Goal: Task Accomplishment & Management: Use online tool/utility

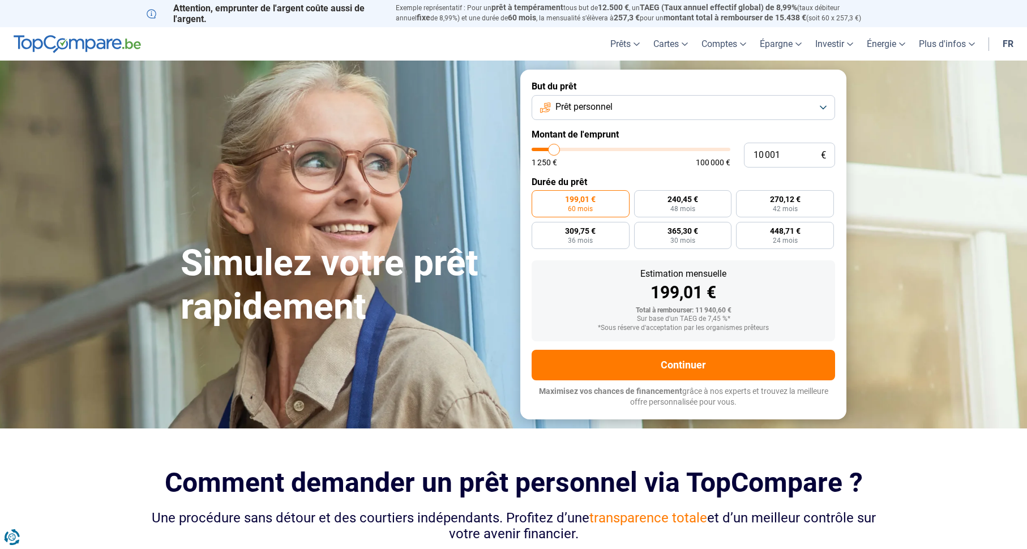
type input "12 500"
type input "12500"
type input "13 500"
type input "13500"
type input "14 250"
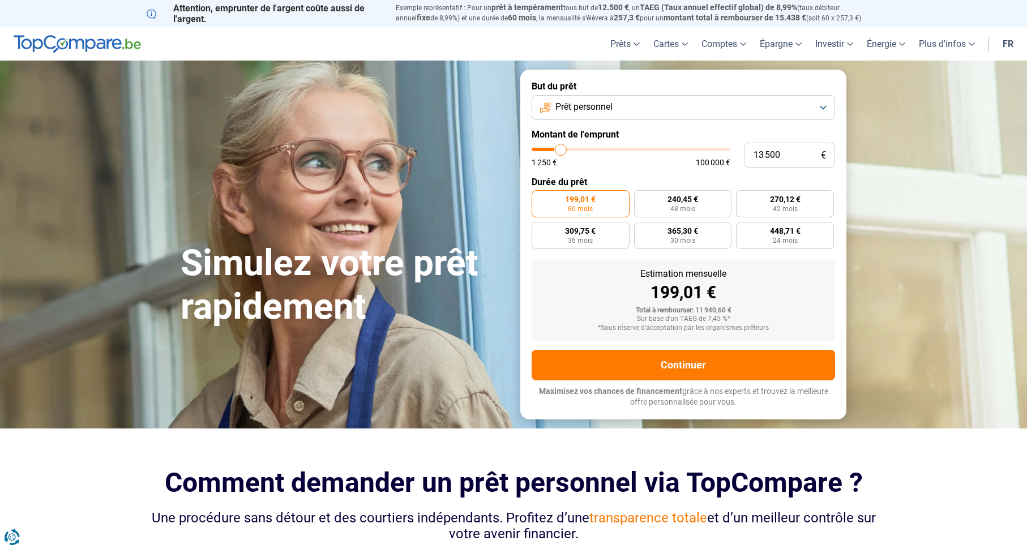
type input "14250"
type input "15 250"
type input "15250"
type input "16 250"
type input "16250"
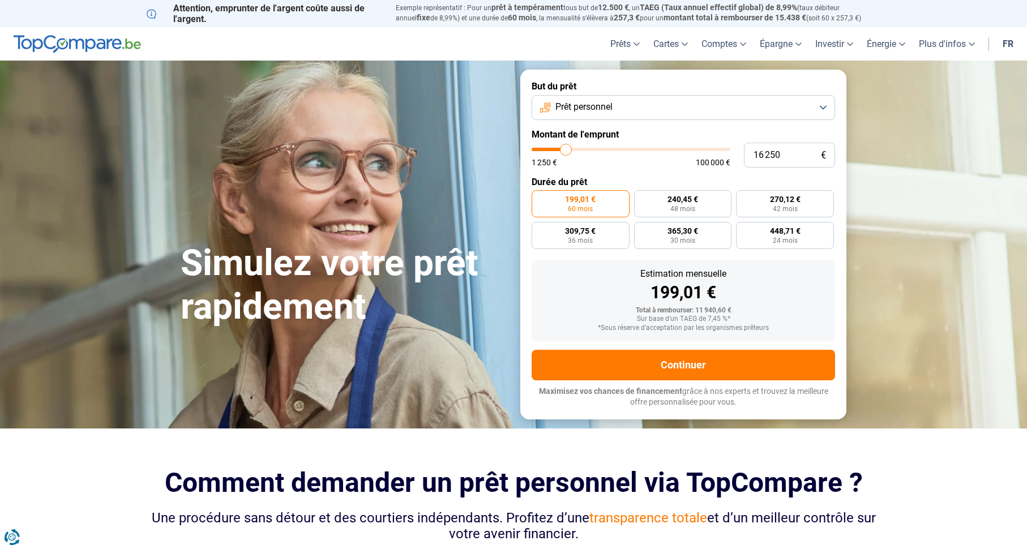
type input "17 000"
type input "17000"
type input "18 000"
type input "18000"
type input "18 750"
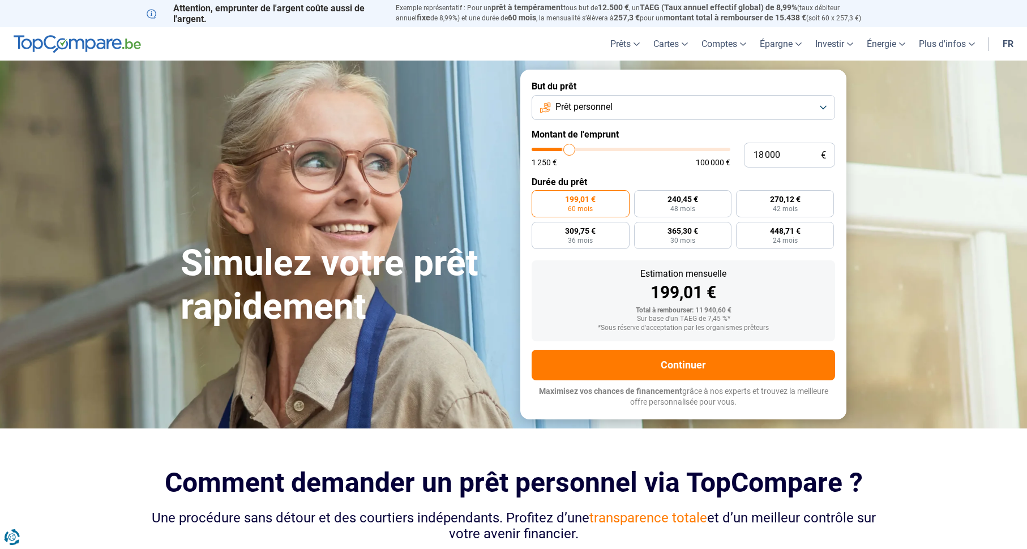
type input "18750"
type input "19 750"
type input "19750"
type input "20 750"
type input "20750"
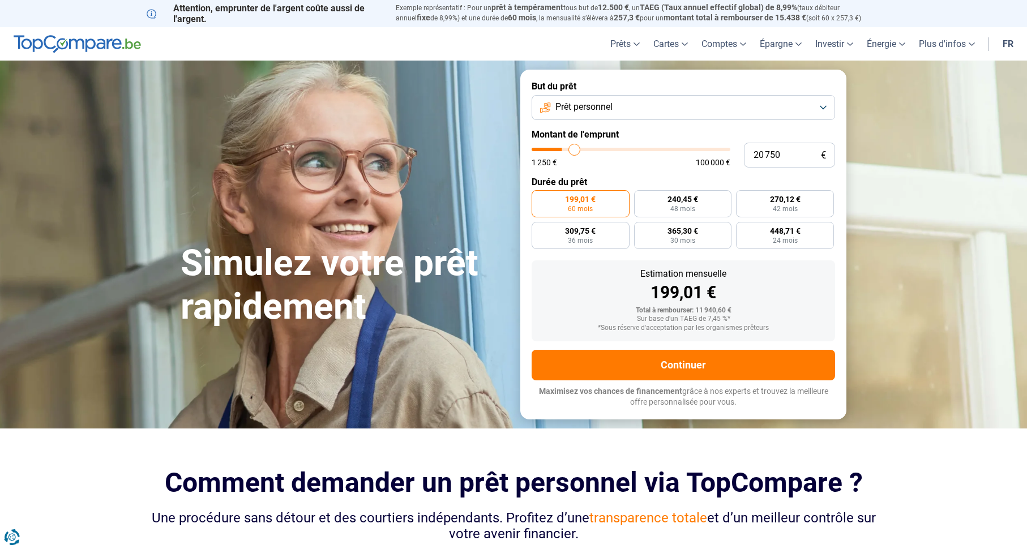
type input "21 500"
type input "21500"
type input "22 500"
type input "22500"
type input "23 500"
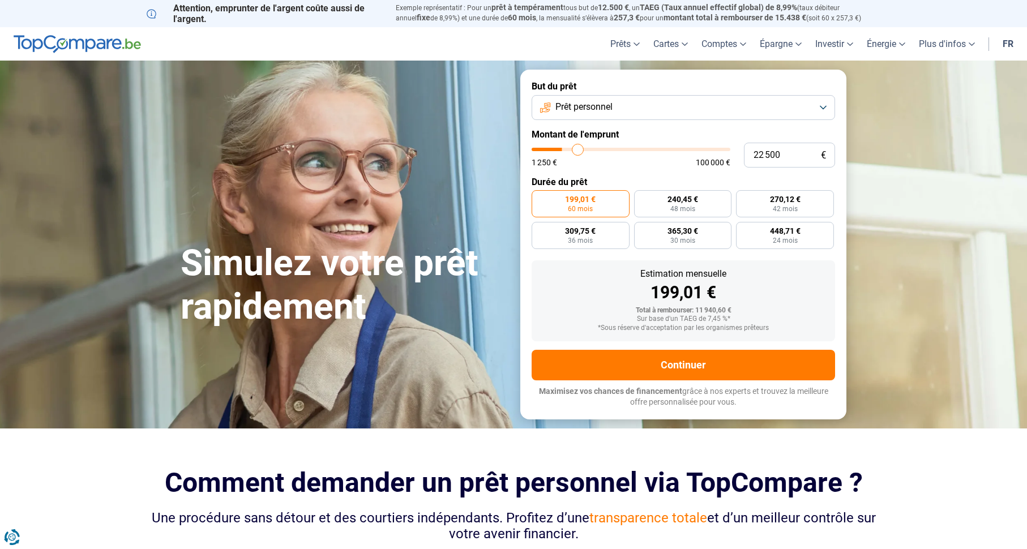
type input "23500"
type input "25 250"
type input "25250"
type input "26 000"
type input "26000"
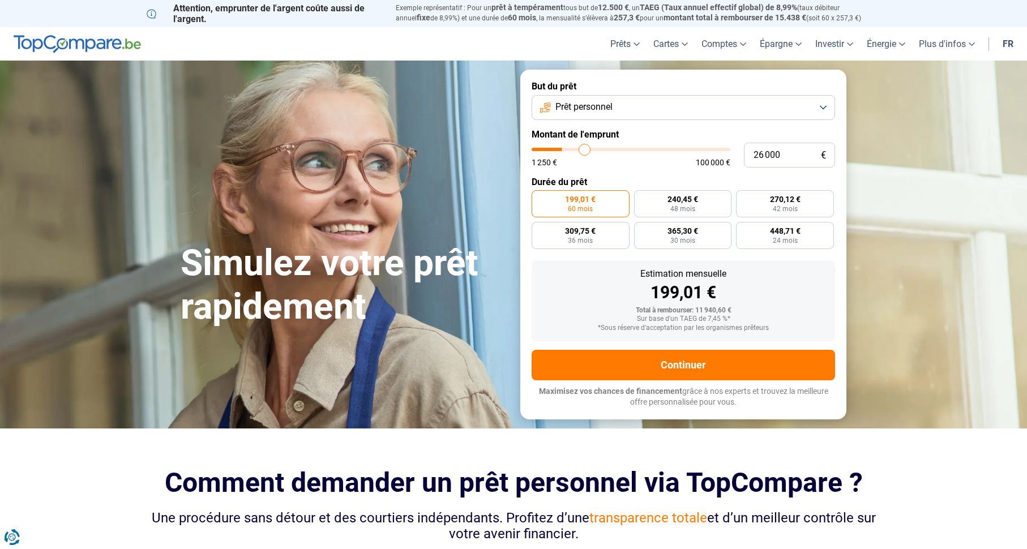
type input "28 000"
type input "28000"
type input "30 500"
type input "30500"
type input "32 500"
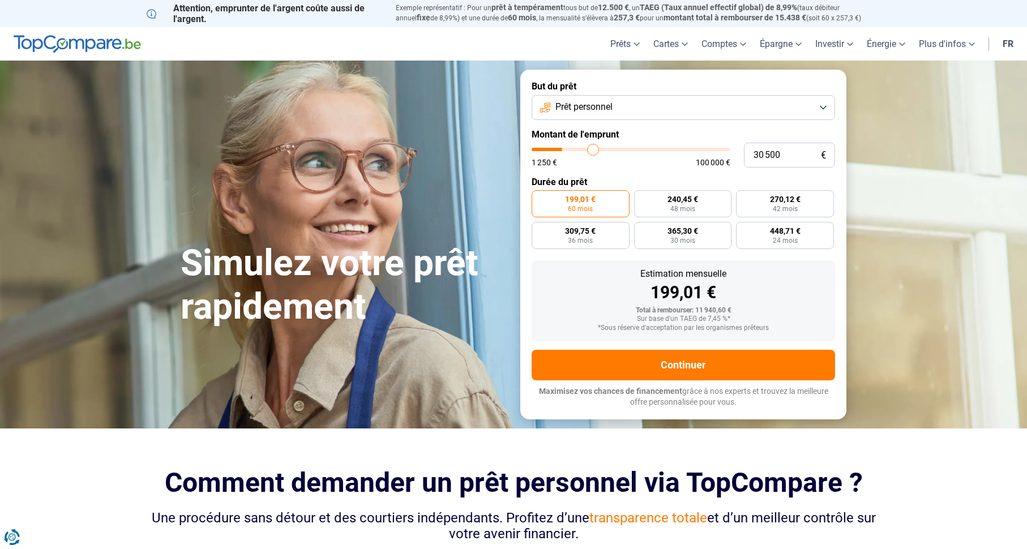
type input "32500"
type input "35 000"
type input "35000"
type input "37 000"
type input "37000"
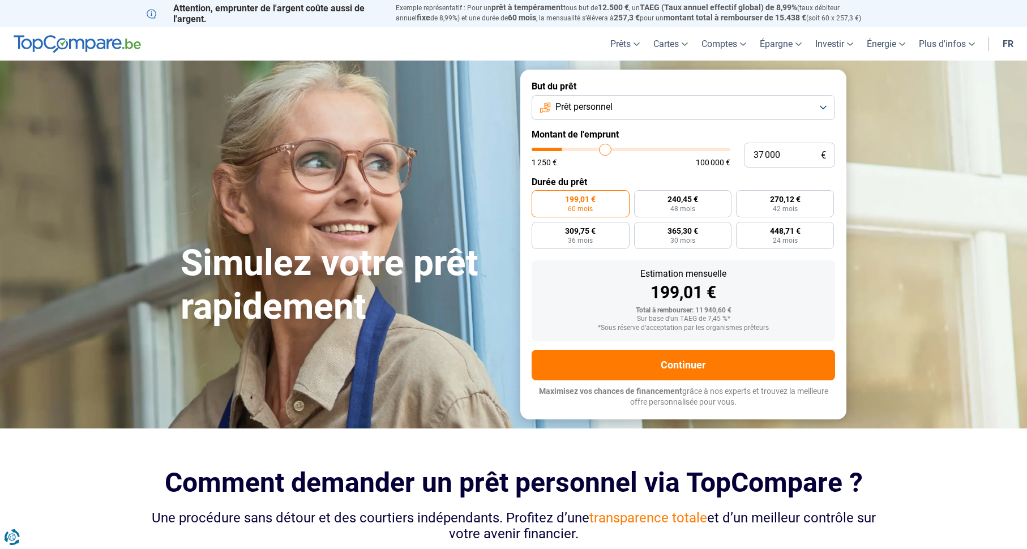
type input "39 500"
type input "39500"
type input "42 250"
type input "42250"
type input "45 000"
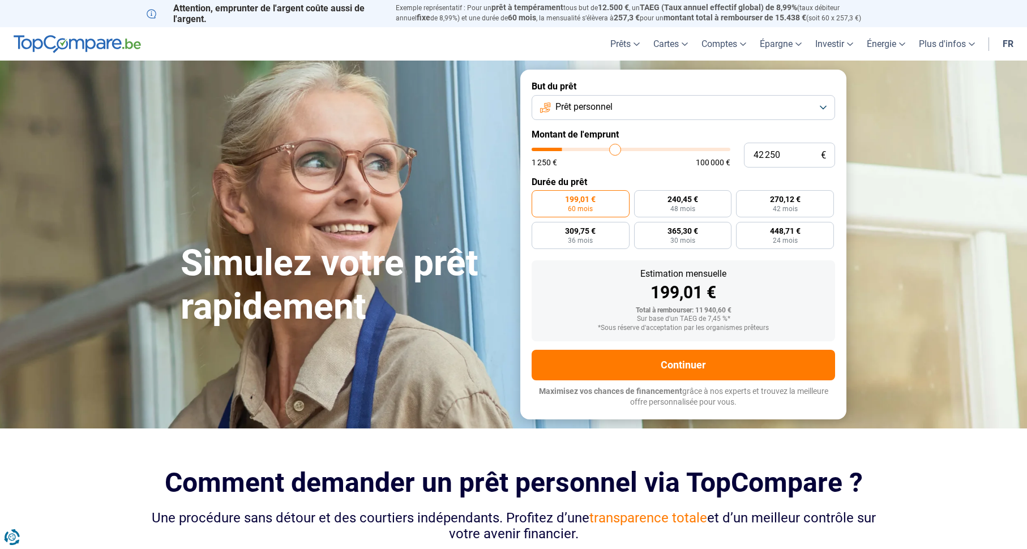
type input "45000"
type input "48 750"
type input "48750"
type input "51 250"
type input "51250"
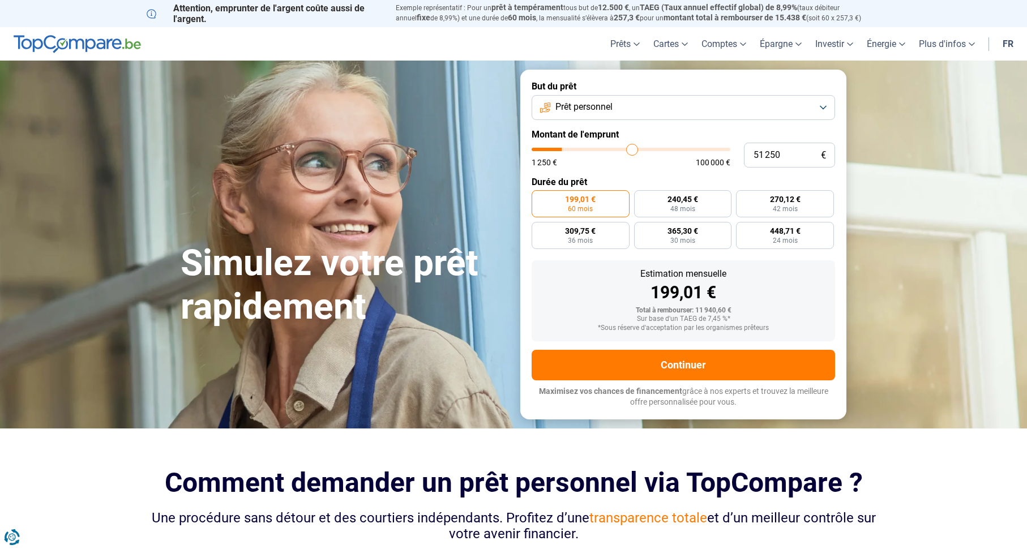
type input "55 000"
type input "55000"
type input "58 500"
type input "58500"
type input "62 250"
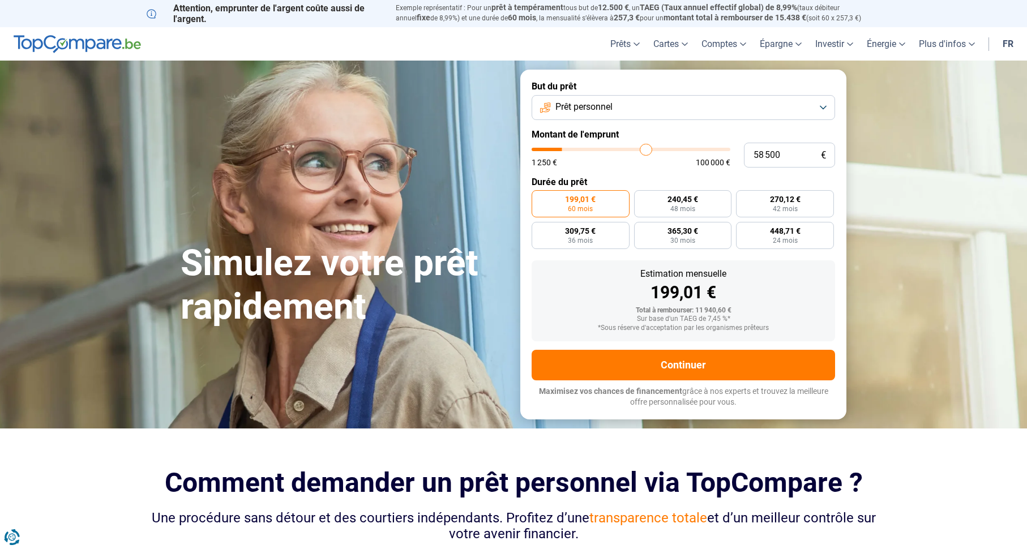
type input "62250"
type input "65 750"
type input "65750"
type input "69 500"
type input "69500"
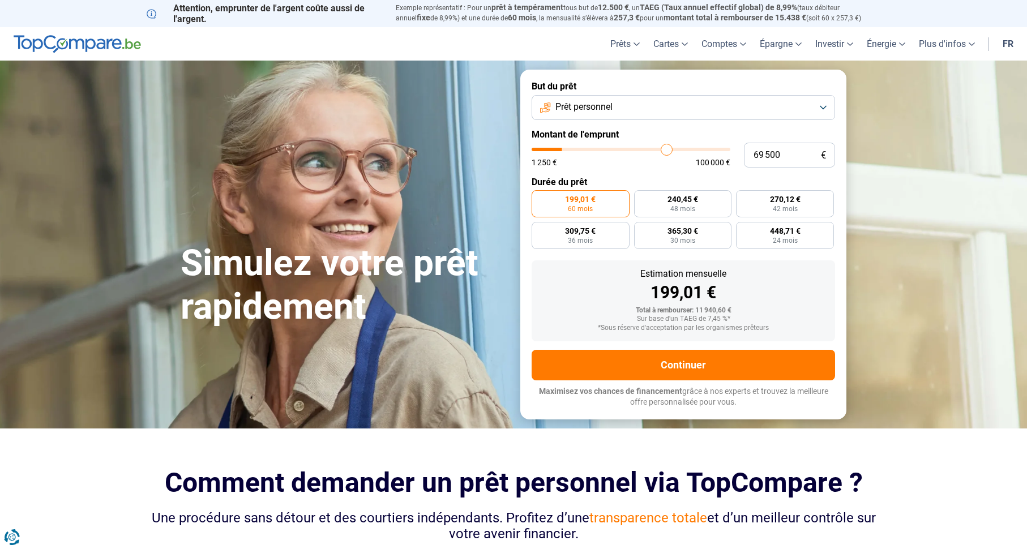
type input "73 000"
type input "73000"
type input "76 500"
type input "76500"
type input "79 250"
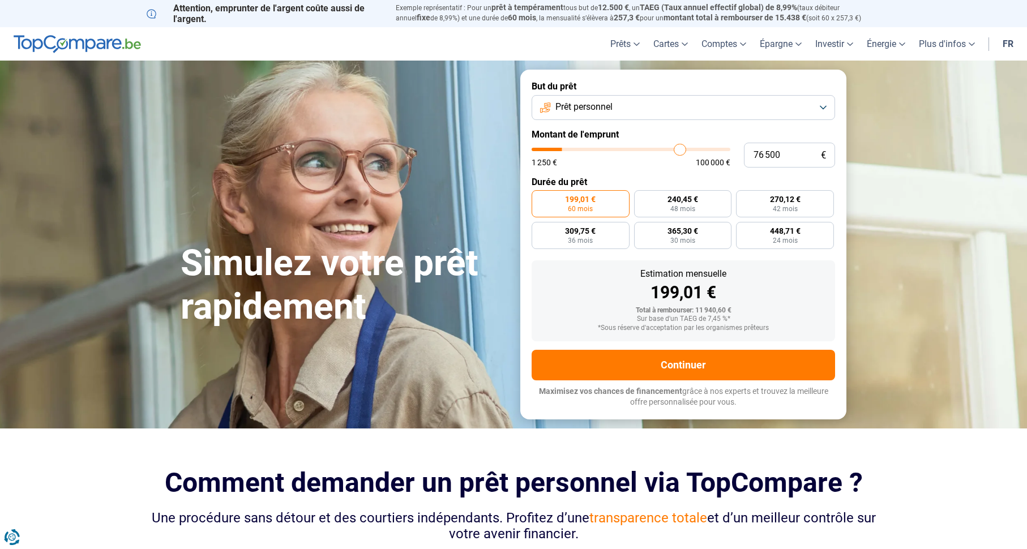
type input "79250"
type input "81 000"
type input "81000"
type input "83 750"
type input "83750"
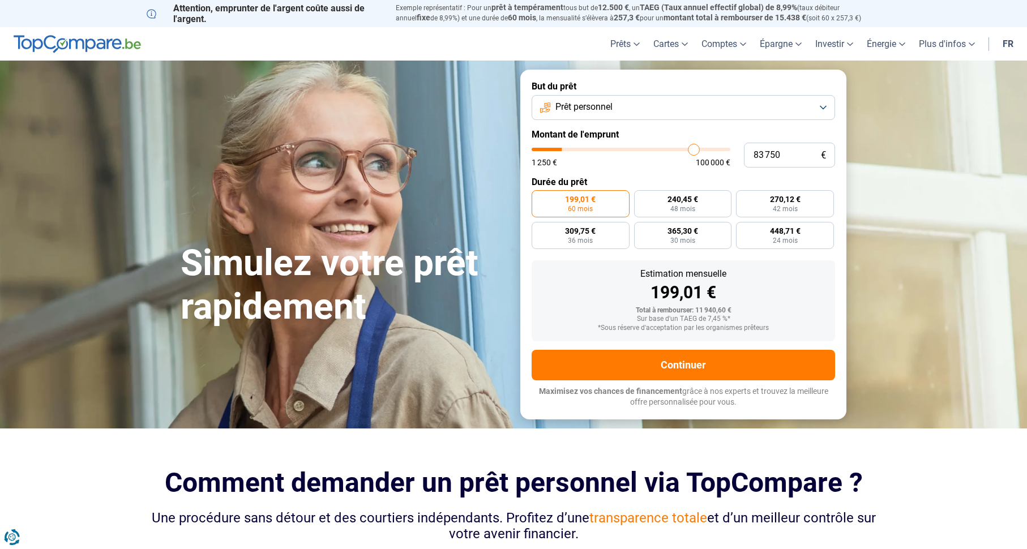
type input "85 750"
type input "85750"
type input "87 500"
type input "87500"
type input "88 250"
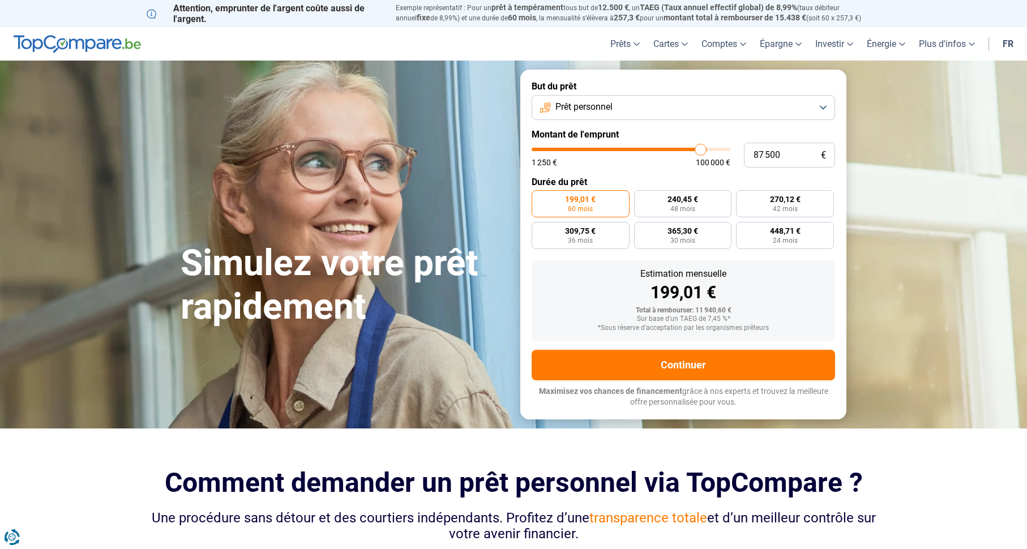
type input "88250"
type input "90 250"
type input "90250"
type input "92 000"
type input "92000"
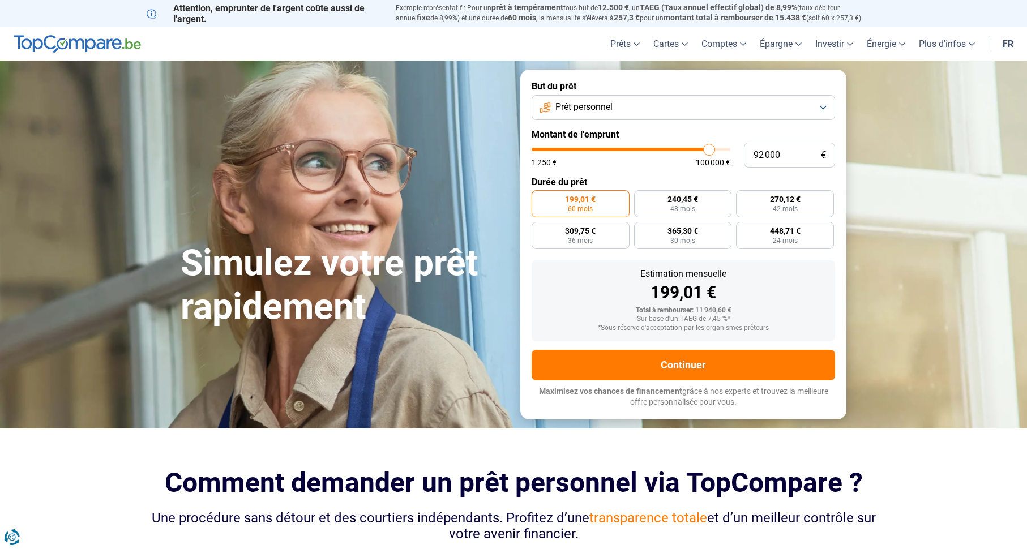
type input "92 750"
type input "92750"
type input "95 500"
type input "95500"
type input "97 250"
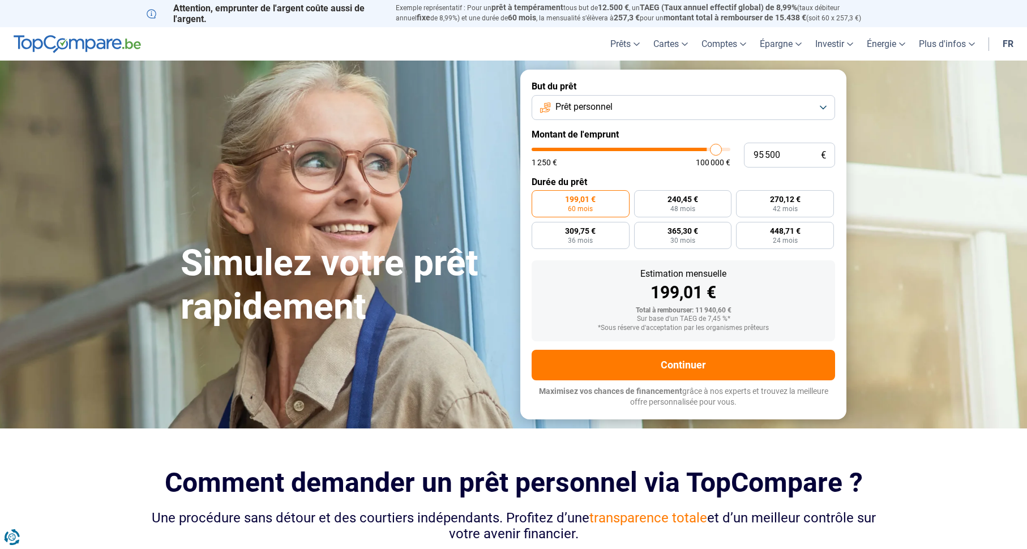
type input "97250"
type input "100 000"
type input "100000"
type input "99 250"
type input "99250"
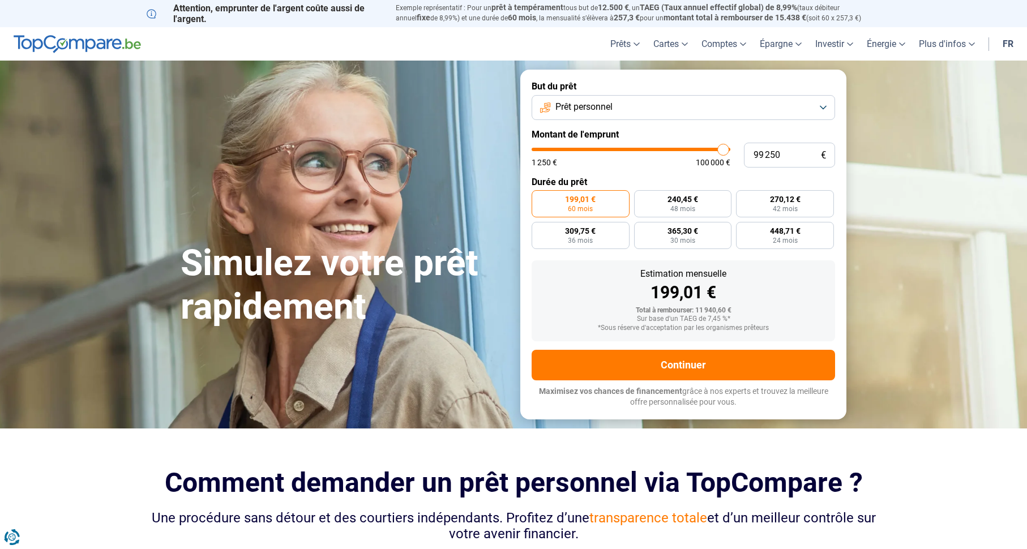
type input "98 250"
type input "98250"
type input "97 250"
type input "97250"
type input "96 500"
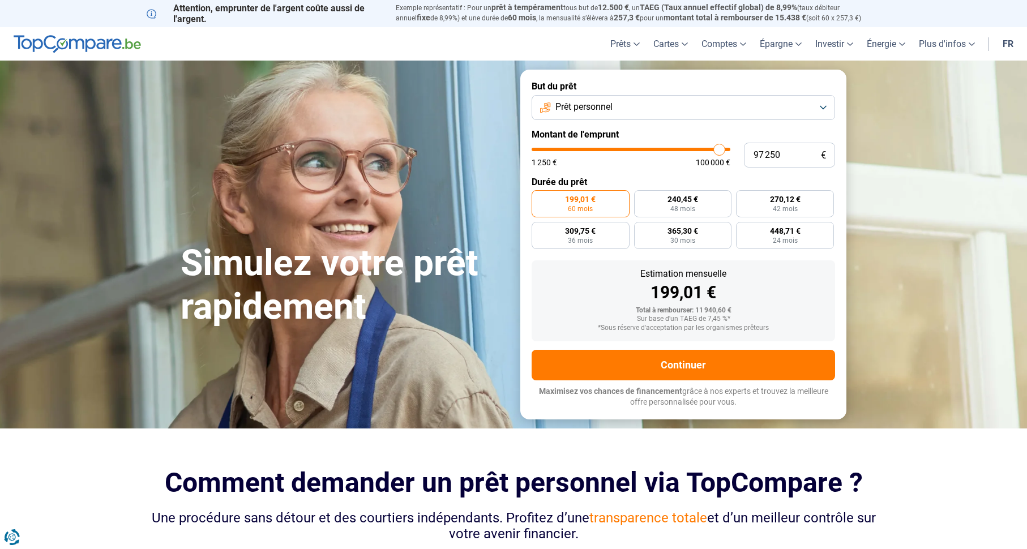
type input "96500"
type input "95 500"
type input "95500"
type input "94 750"
type input "94750"
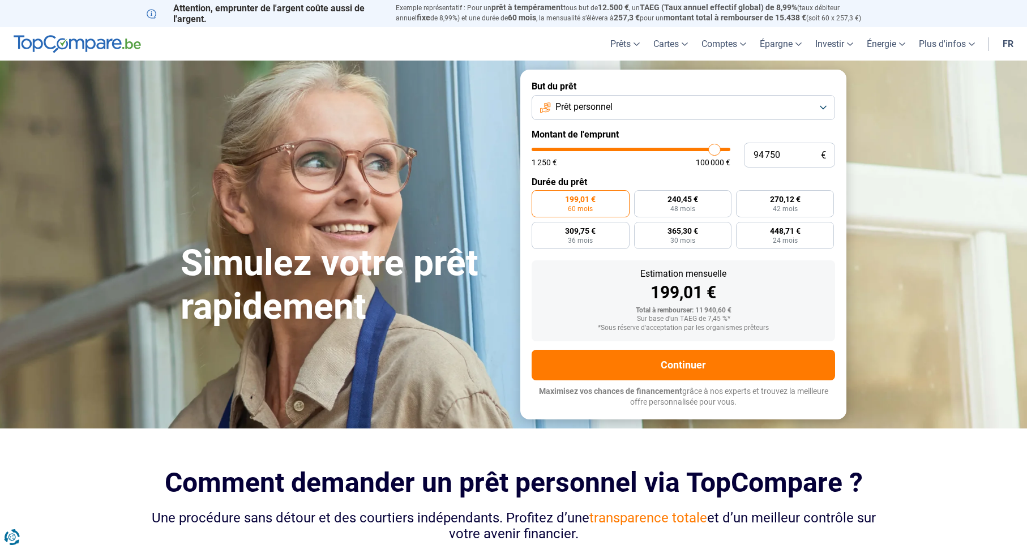
type input "93 750"
type input "93750"
type input "92 750"
type input "92750"
type input "92 000"
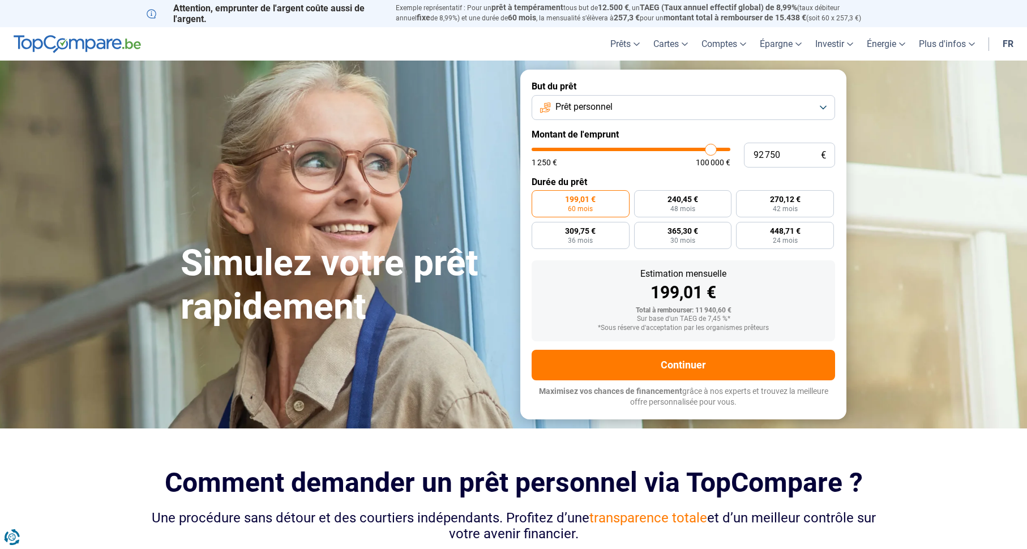
type input "92000"
type input "91 000"
type input "91000"
type input "90 250"
type input "90250"
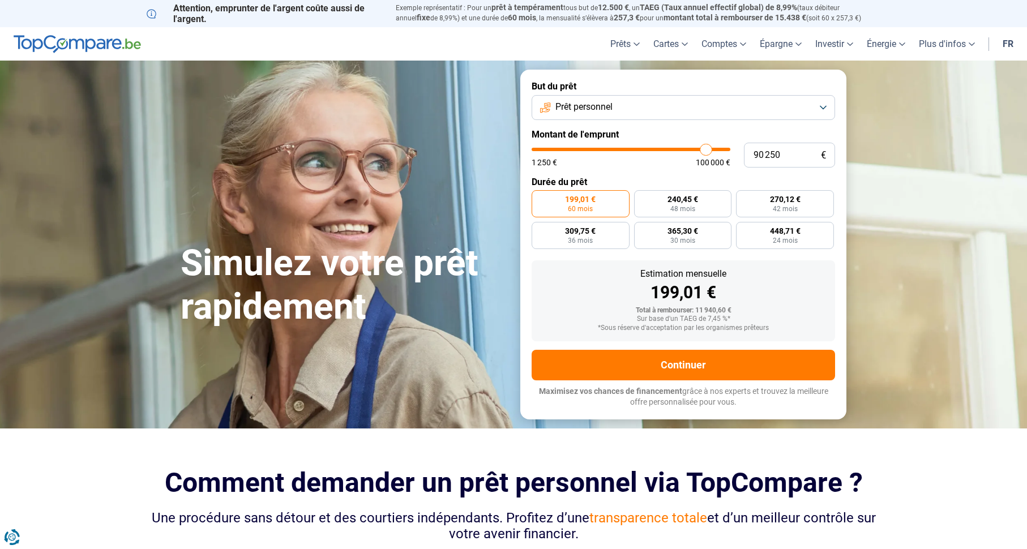
type input "89 250"
type input "89250"
type input "88 250"
type input "88250"
type input "87 500"
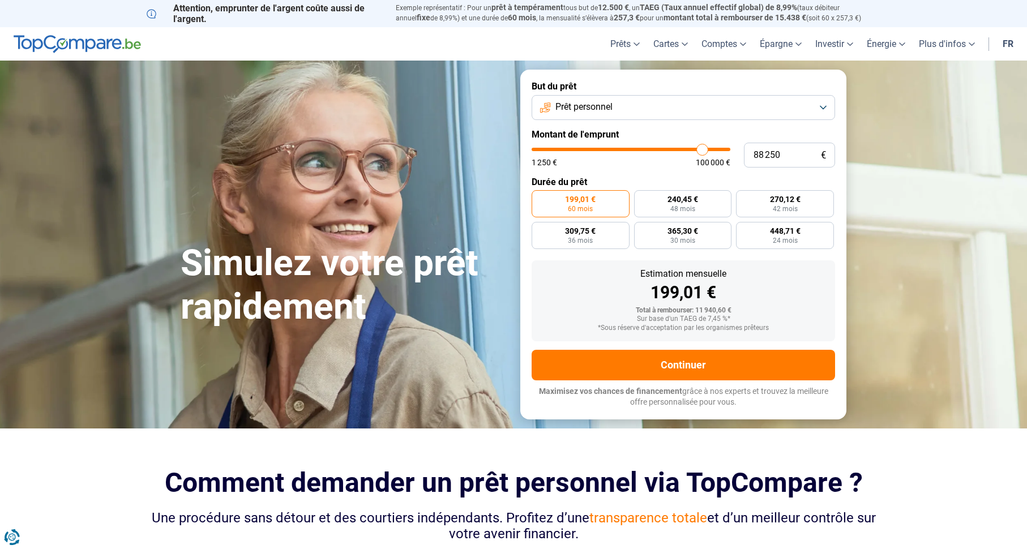
type input "87500"
type input "86 500"
type input "86500"
type input "85 750"
type input "85750"
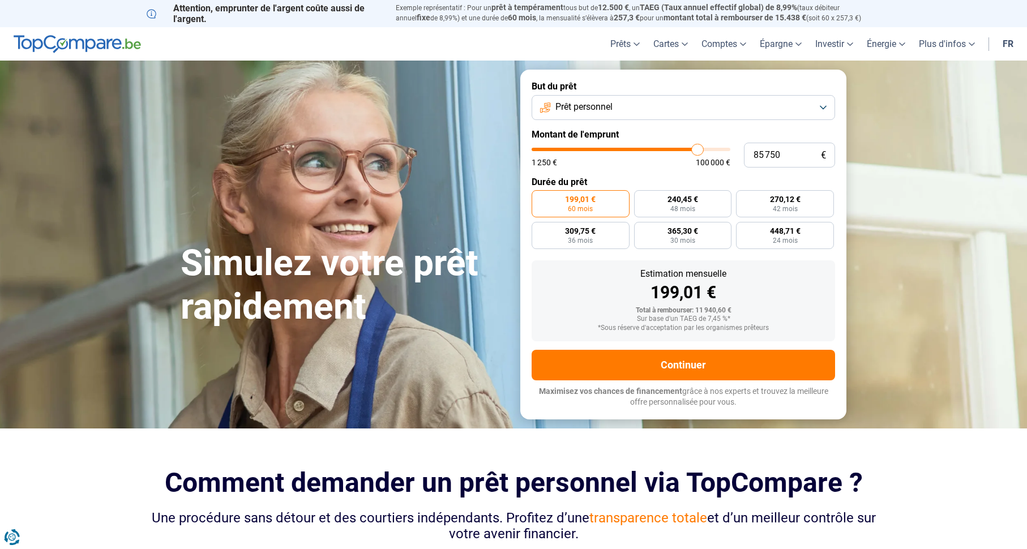
type input "84 750"
type input "84750"
type input "83 750"
type input "83750"
type input "83 000"
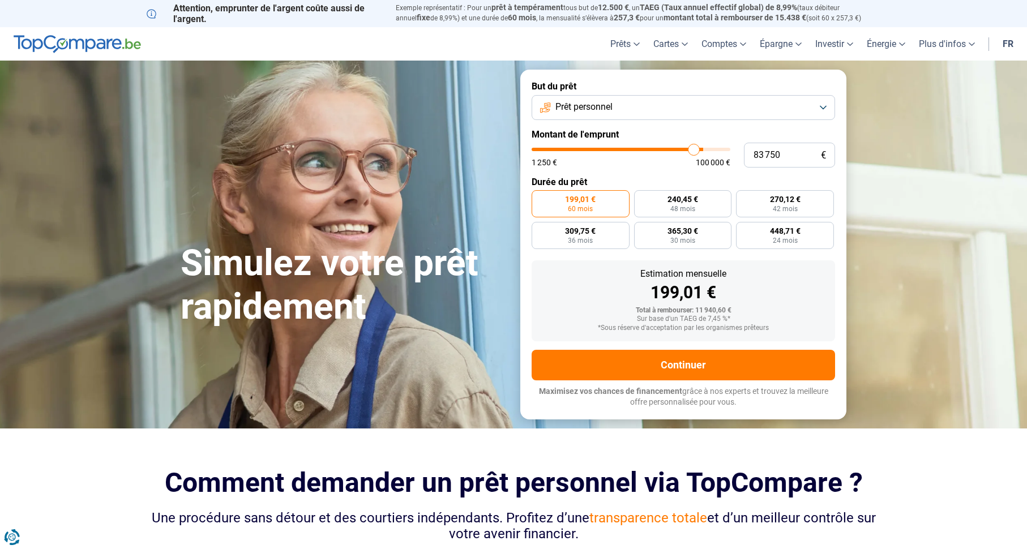
type input "83000"
type input "82 000"
type input "82000"
type input "81 000"
type input "81000"
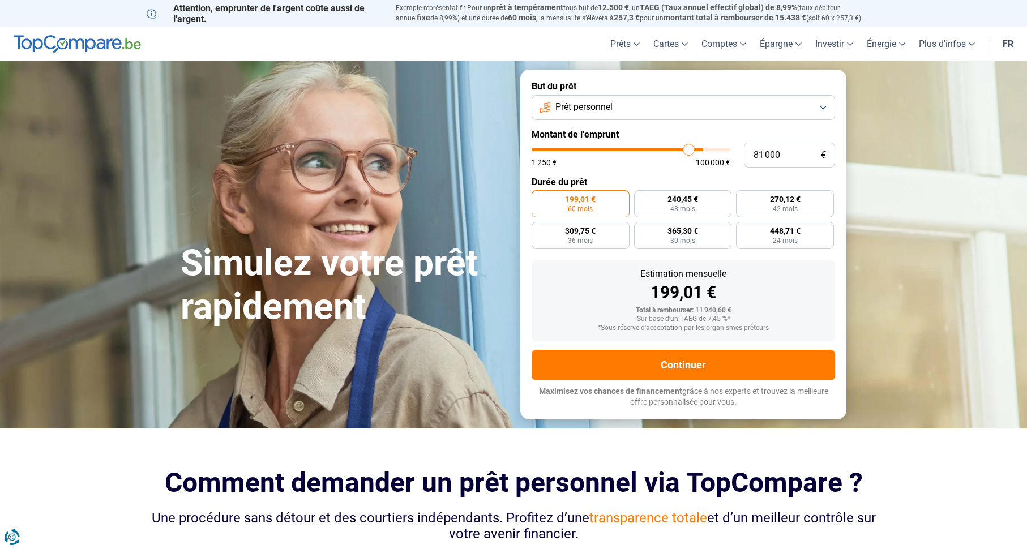
type input "80 250"
type input "80250"
type input "79 250"
type input "79250"
type input "78 500"
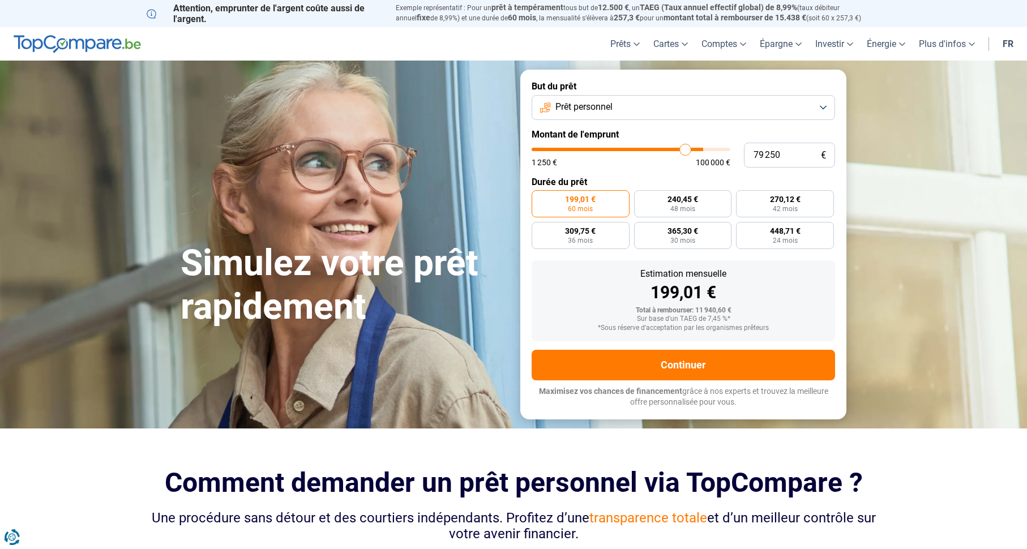
type input "78500"
type input "77 500"
type input "77500"
type input "76 500"
type input "76500"
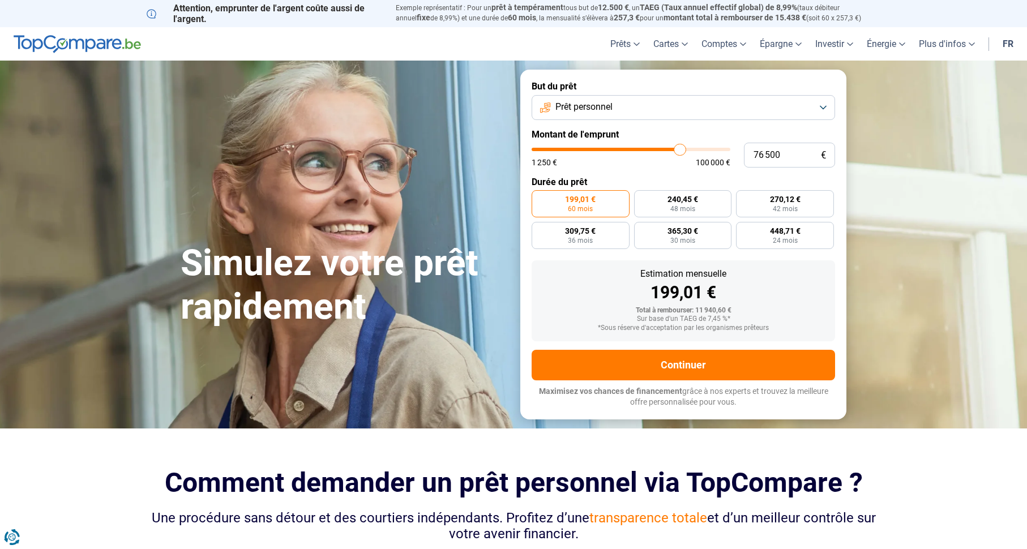
type input "75 750"
type input "75750"
type input "74 750"
type input "74750"
type input "74 000"
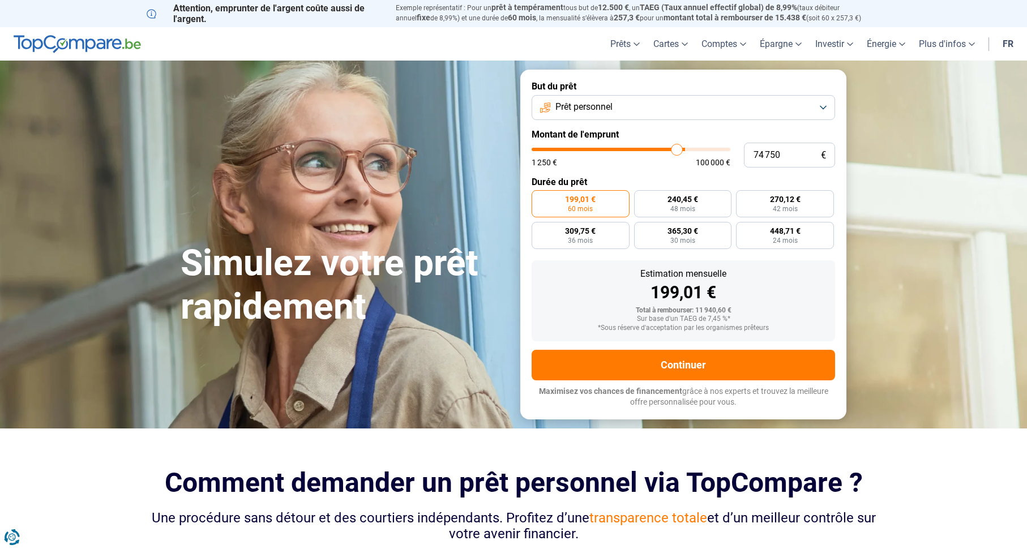
type input "74000"
type input "73 000"
type input "73000"
type input "72 000"
type input "72000"
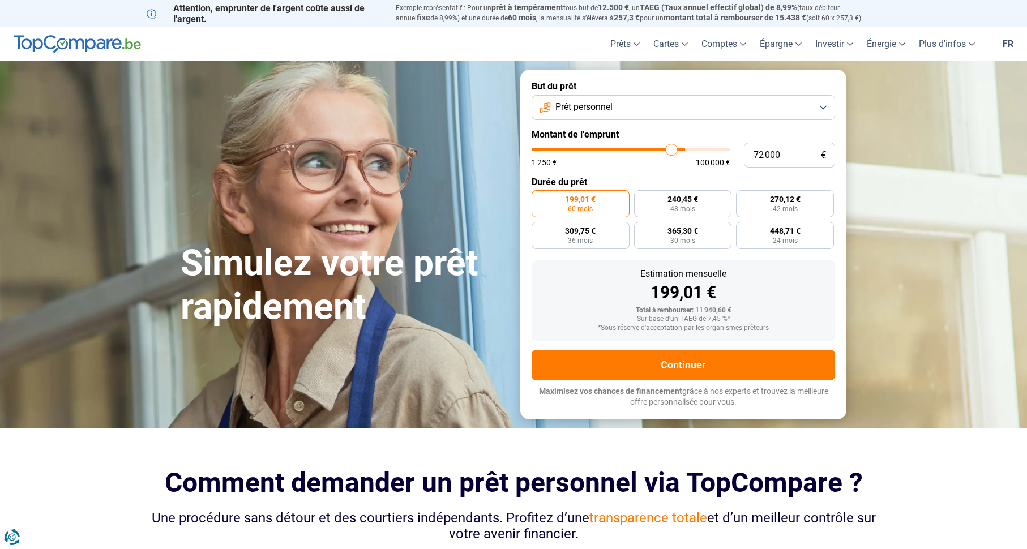
type input "71 250"
type input "71250"
type input "70 250"
type input "70250"
type input "68 500"
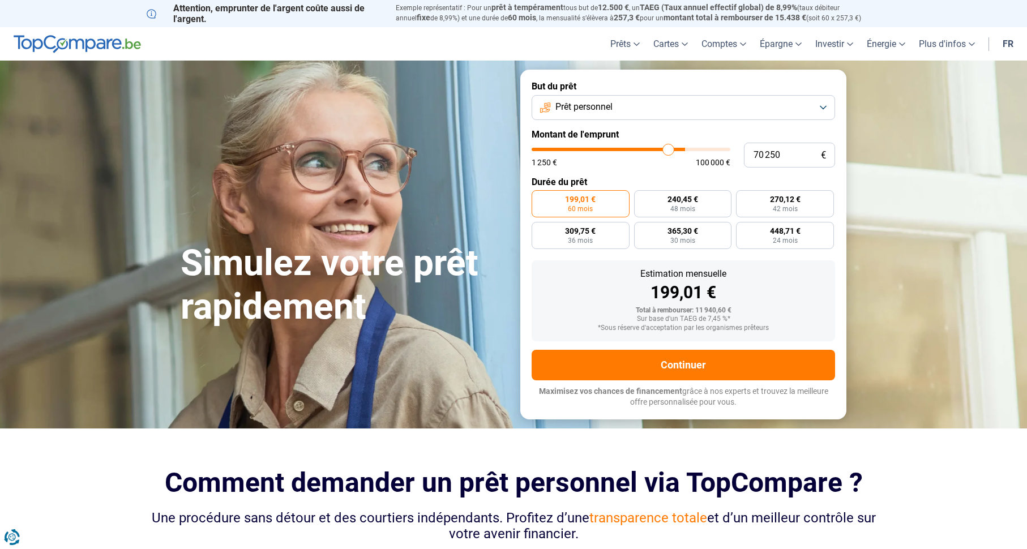
type input "68500"
type input "67 500"
type input "67500"
type input "65 750"
type input "65750"
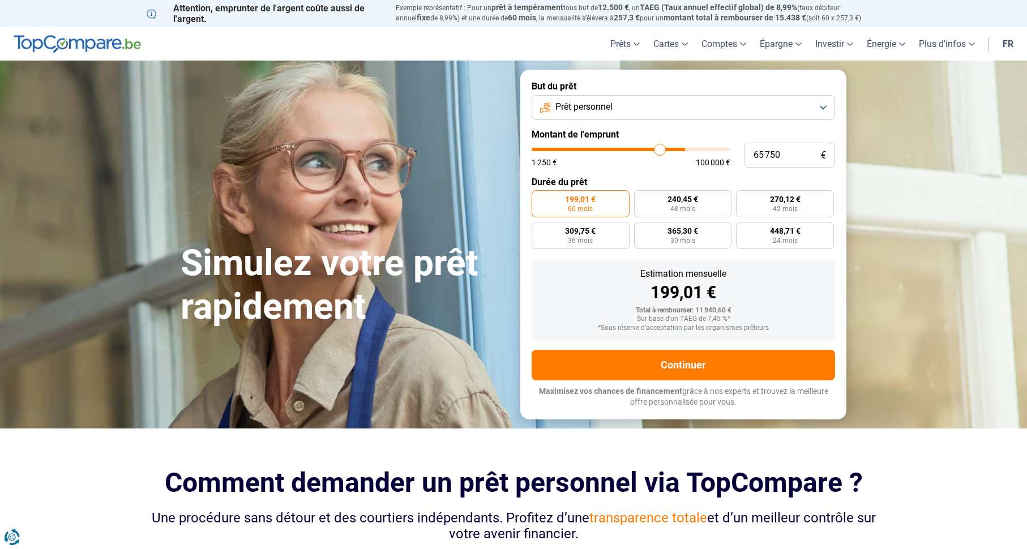
type input "65 000"
type input "65000"
type input "63 000"
type input "63000"
type input "62 250"
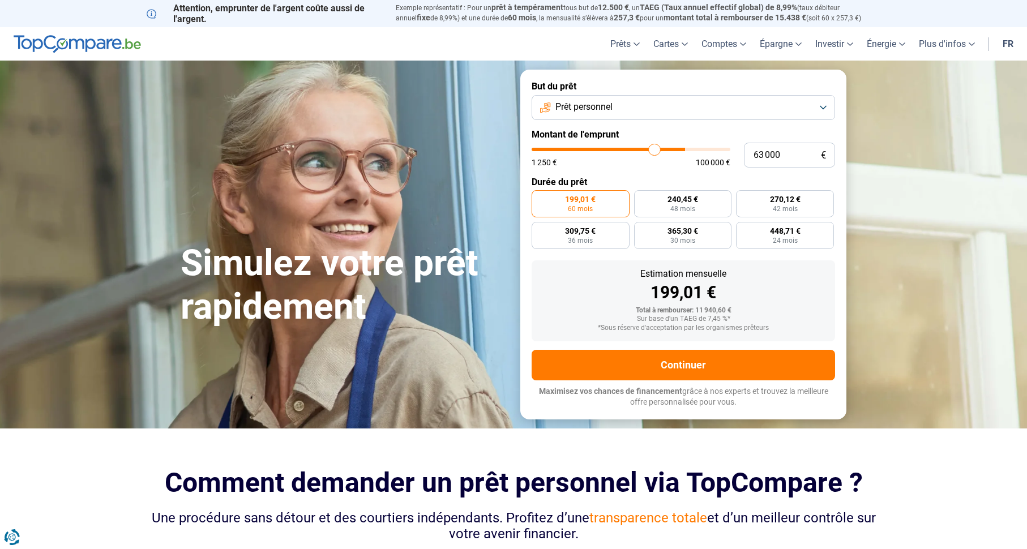
type input "62250"
type input "61 250"
type input "61250"
type input "60 250"
type input "60250"
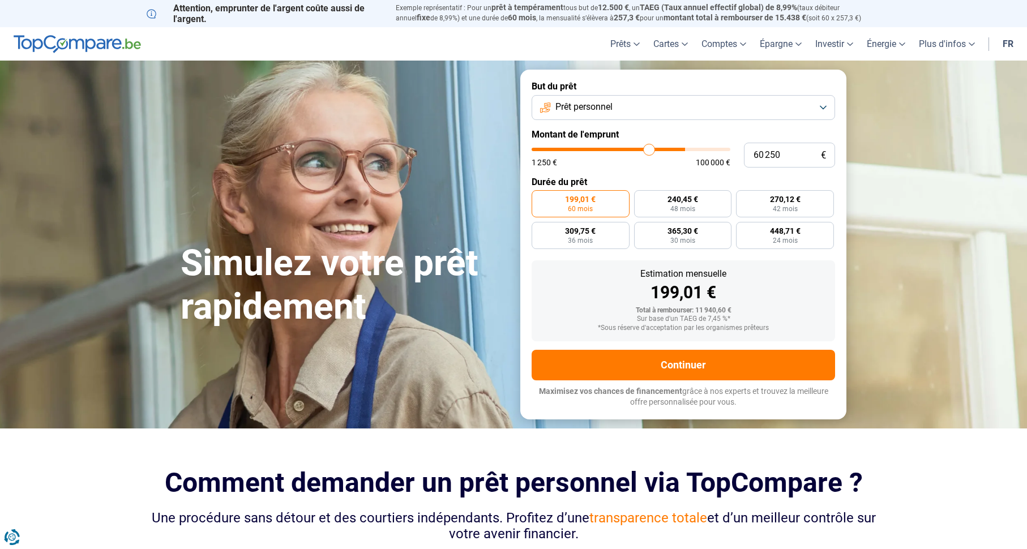
type input "58 500"
type input "58500"
type input "57 750"
type input "57750"
type input "56 750"
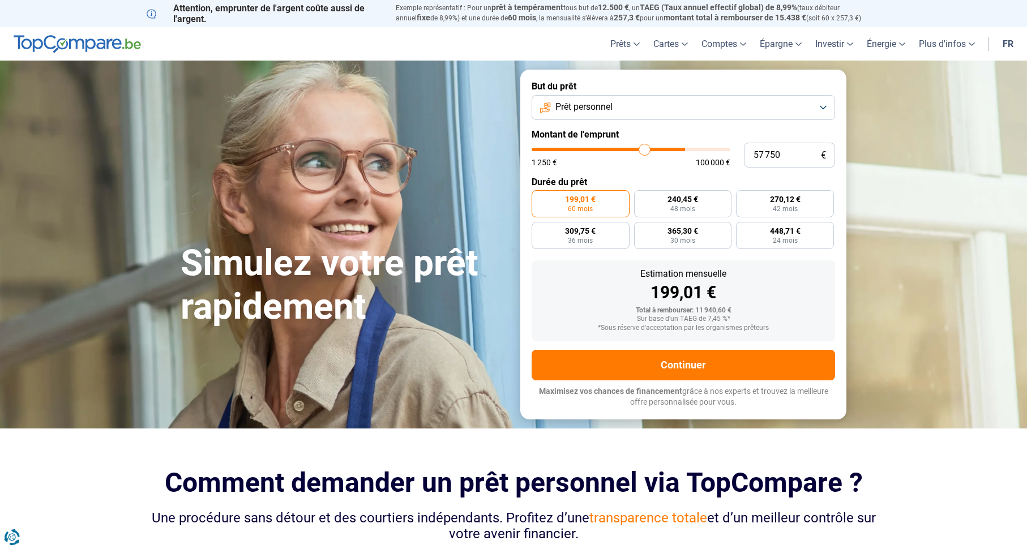
type input "56750"
type input "55 000"
type input "55000"
type input "54 000"
type input "54000"
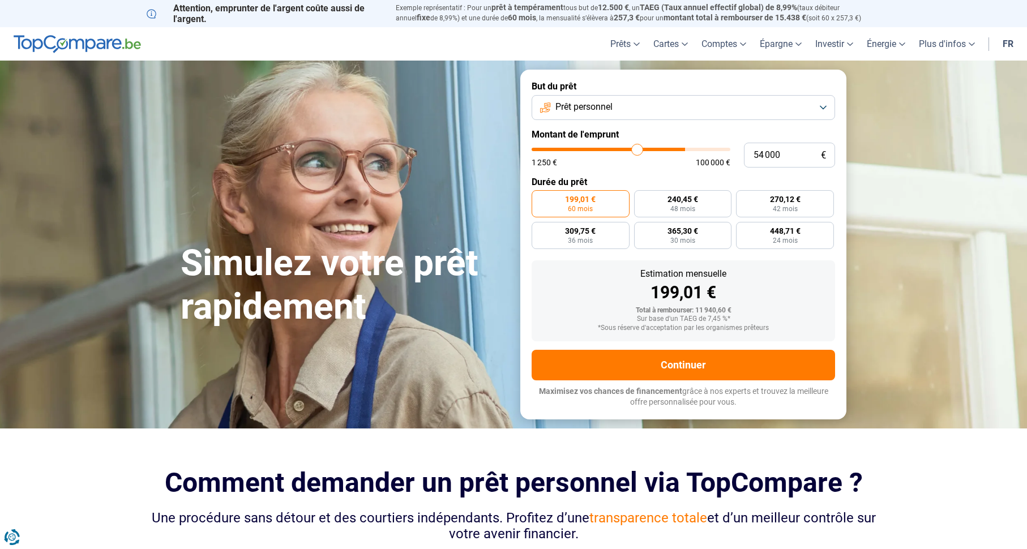
type input "53 250"
type input "53250"
type input "51 250"
type input "51250"
type input "50 500"
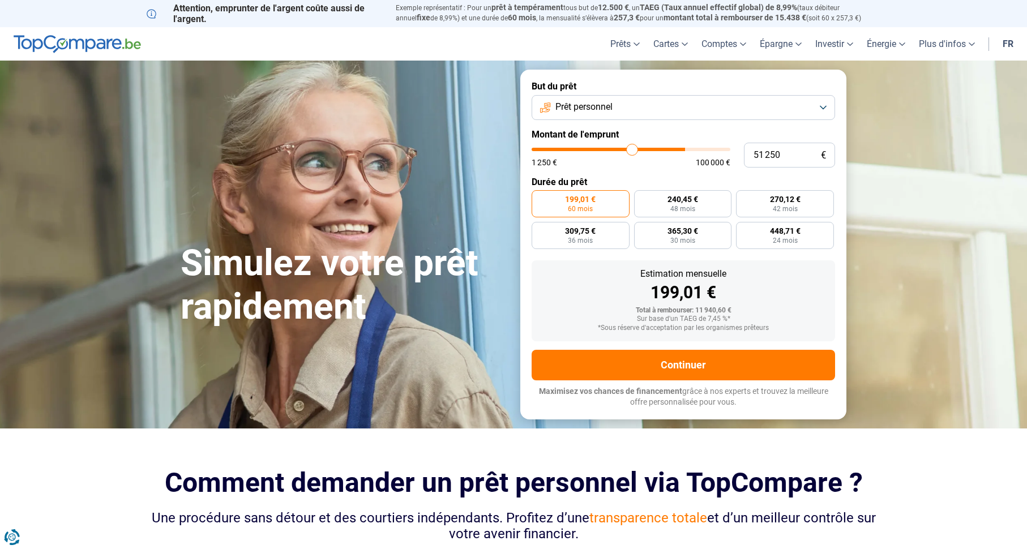
type input "50500"
type input "49 500"
type input "49500"
type input "48 750"
type input "48750"
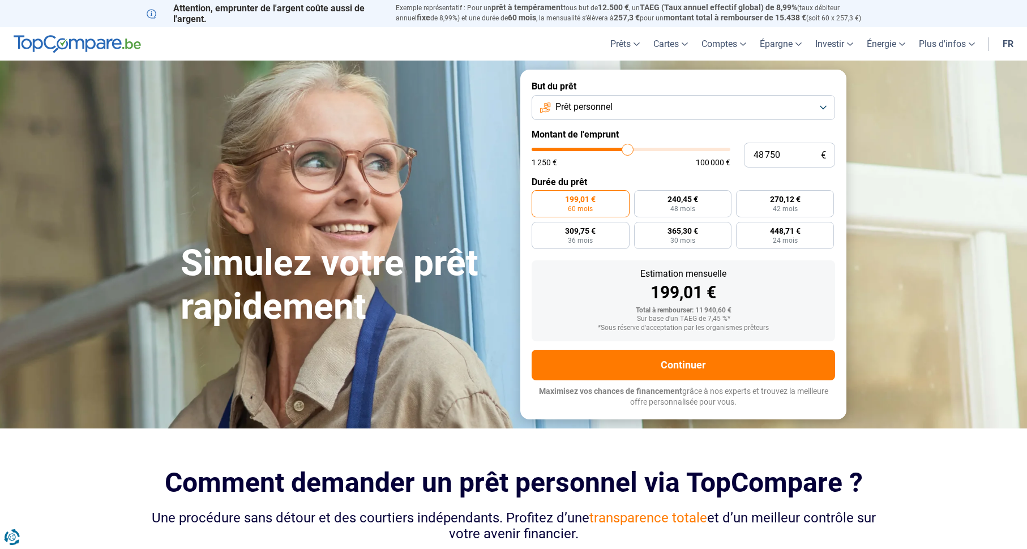
type input "47 750"
type input "47750"
type input "48 750"
type input "48750"
type input "49 500"
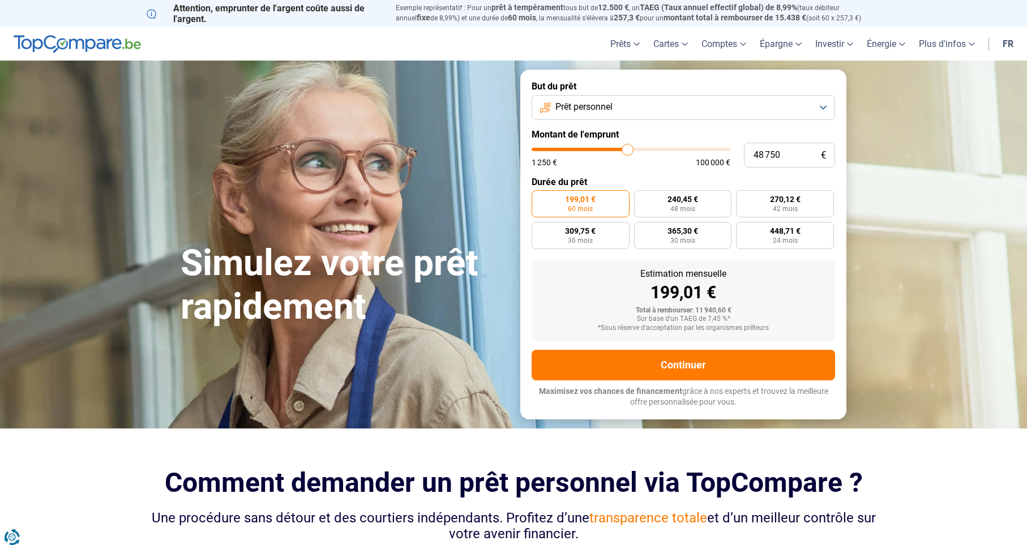
type input "49500"
type input "50 500"
drag, startPoint x: 558, startPoint y: 147, endPoint x: 631, endPoint y: 147, distance: 73.0
type input "50500"
click at [631, 148] on input "range" at bounding box center [631, 149] width 199 height 3
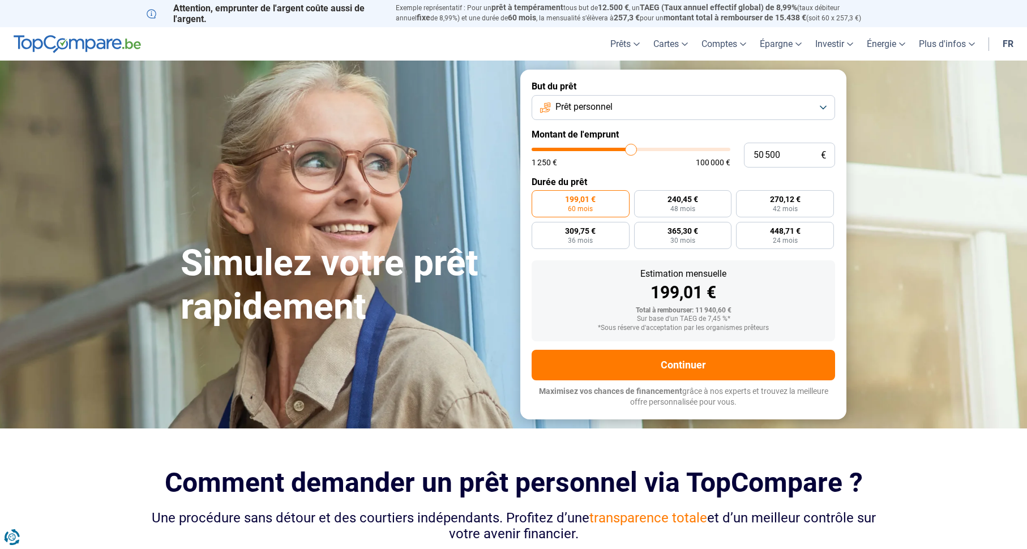
radio input "false"
